Goal: Information Seeking & Learning: Ask a question

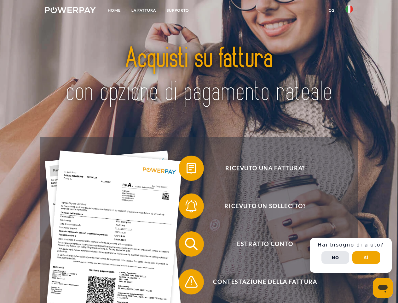
click at [70, 11] on img at bounding box center [70, 10] width 51 height 6
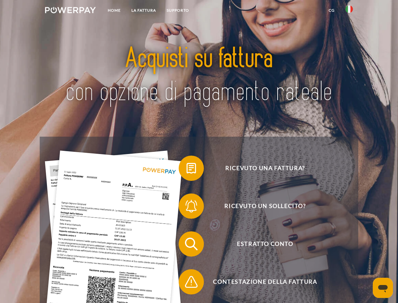
click at [350, 11] on img at bounding box center [350, 9] width 8 height 8
click at [332, 10] on link "CG" at bounding box center [332, 10] width 17 height 11
click at [187, 169] on span at bounding box center [182, 168] width 32 height 32
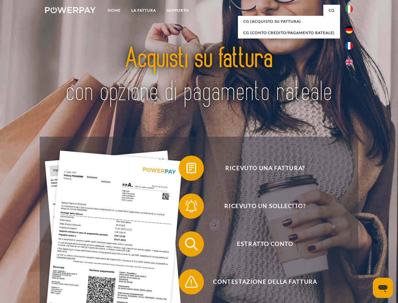
click at [187, 207] on span at bounding box center [182, 206] width 32 height 32
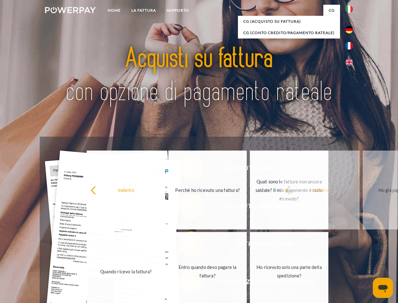
click at [187, 245] on link "Entro quando devo pagare la fattura?" at bounding box center [207, 271] width 79 height 79
click at [250, 283] on link "Ho ricevuto solo una parte della spedizione?" at bounding box center [289, 271] width 79 height 79
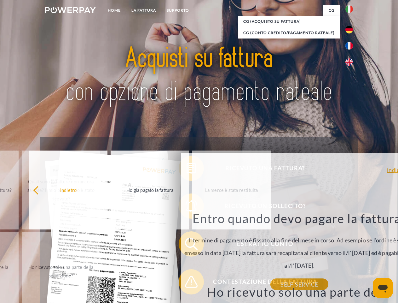
click at [351, 255] on div "Ricevuto una fattura? Ricevuto un sollecito? Estratto conto indietro" at bounding box center [199, 263] width 319 height 252
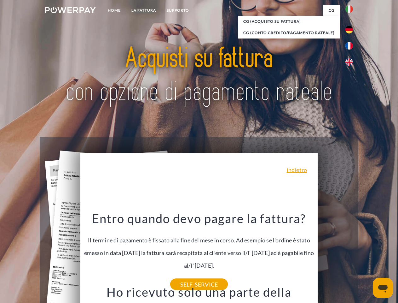
click at [336, 256] on span "Estratto conto" at bounding box center [265, 243] width 155 height 25
click at [367, 257] on header "Home LA FATTURA [GEOGRAPHIC_DATA]" at bounding box center [199, 218] width 398 height 436
